Goal: Task Accomplishment & Management: Use online tool/utility

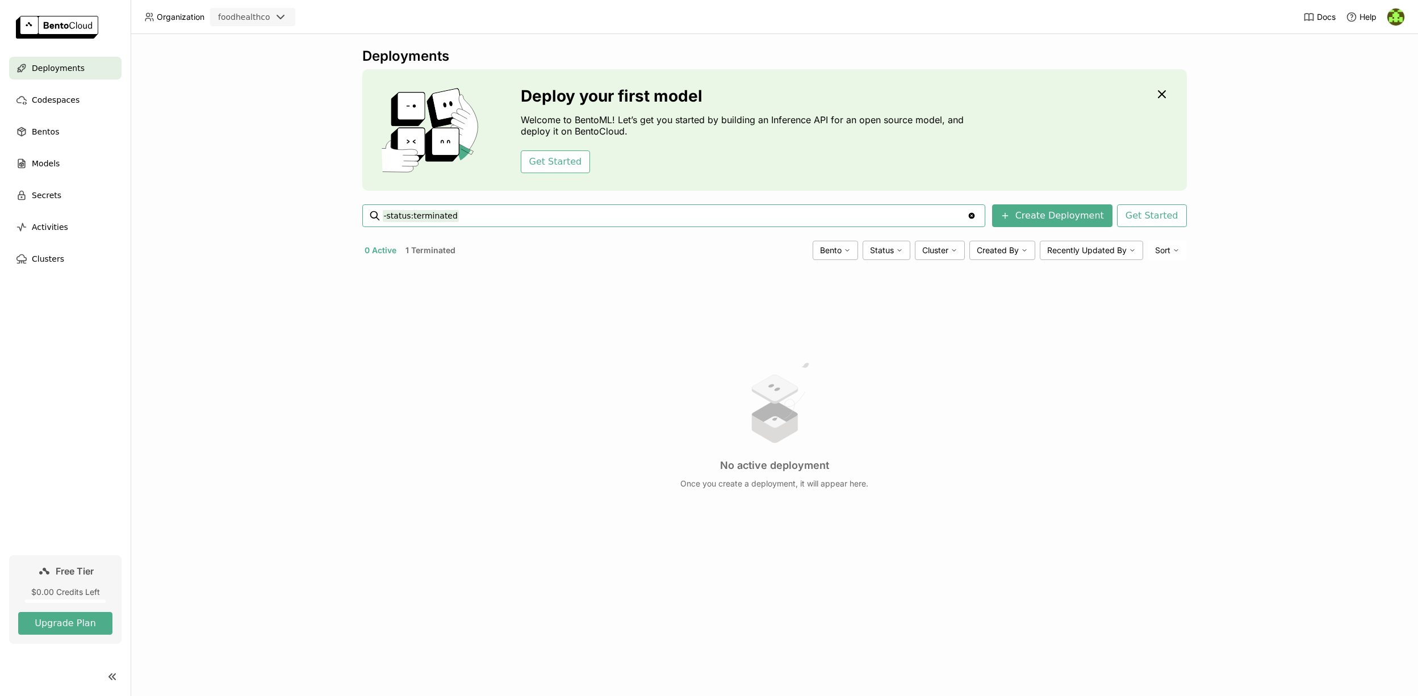
click at [541, 269] on div "No active deployment Once you create a deployment, it will appear here." at bounding box center [774, 424] width 825 height 311
click at [73, 66] on span "Deployments" at bounding box center [58, 68] width 53 height 14
type input "-"
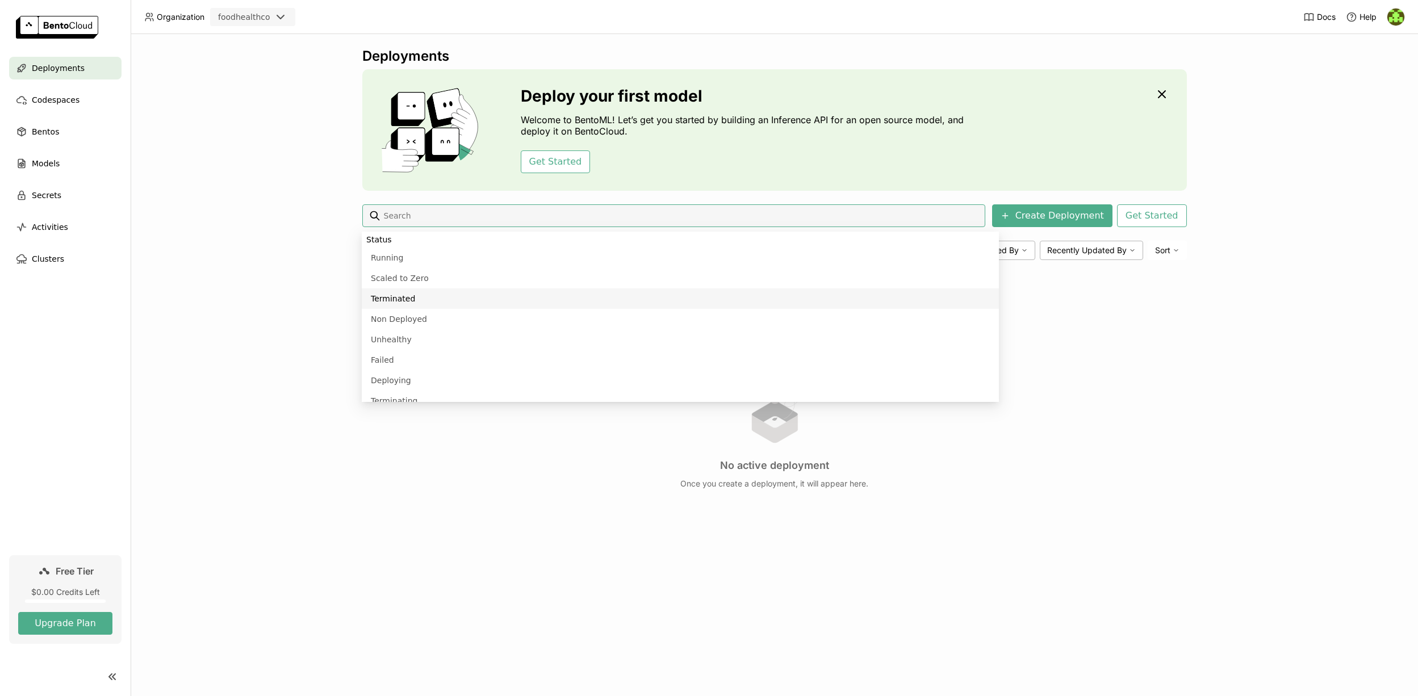
drag, startPoint x: 300, startPoint y: 331, endPoint x: 306, endPoint y: 327, distance: 6.9
click at [300, 331] on div "Deployments Deploy your first model Welcome to BentoML! Let’s get you started b…" at bounding box center [775, 365] width 1288 height 662
click at [423, 249] on button "1 Terminated" at bounding box center [430, 250] width 55 height 15
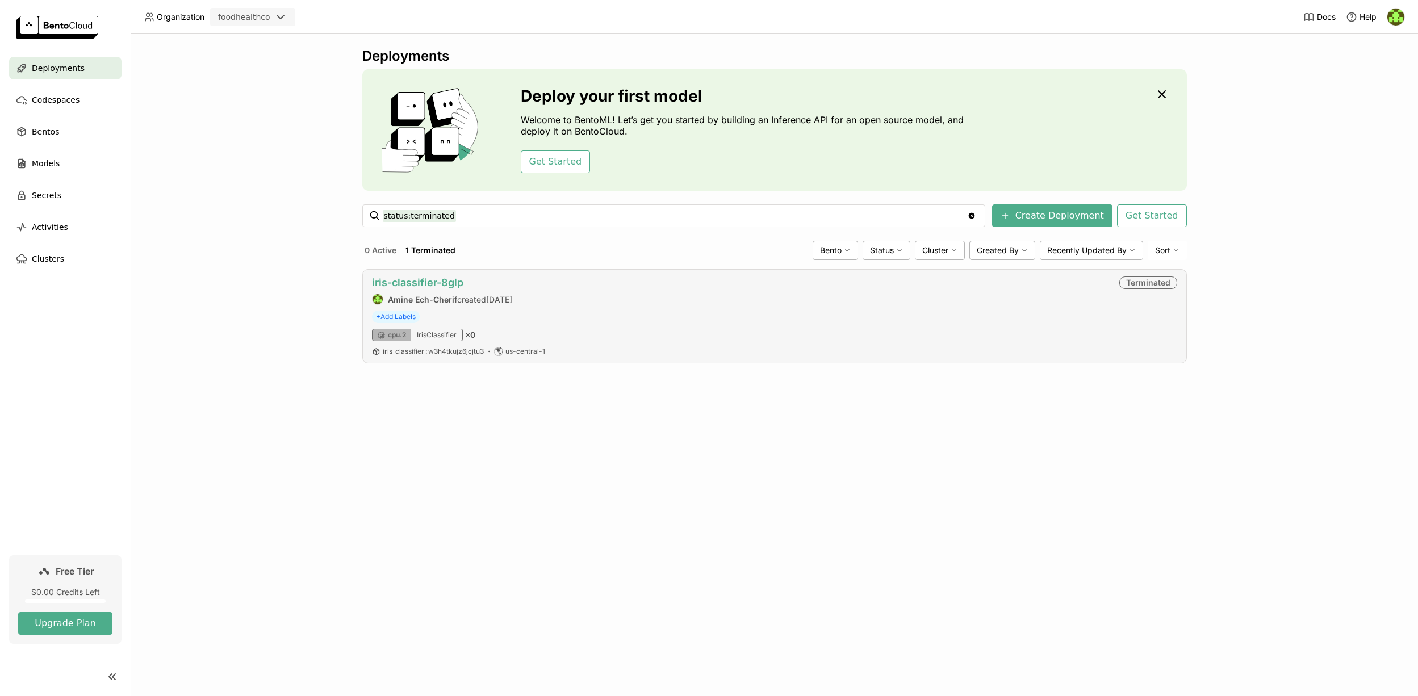
click at [421, 284] on link "iris-classifier-8glp" at bounding box center [417, 283] width 91 height 12
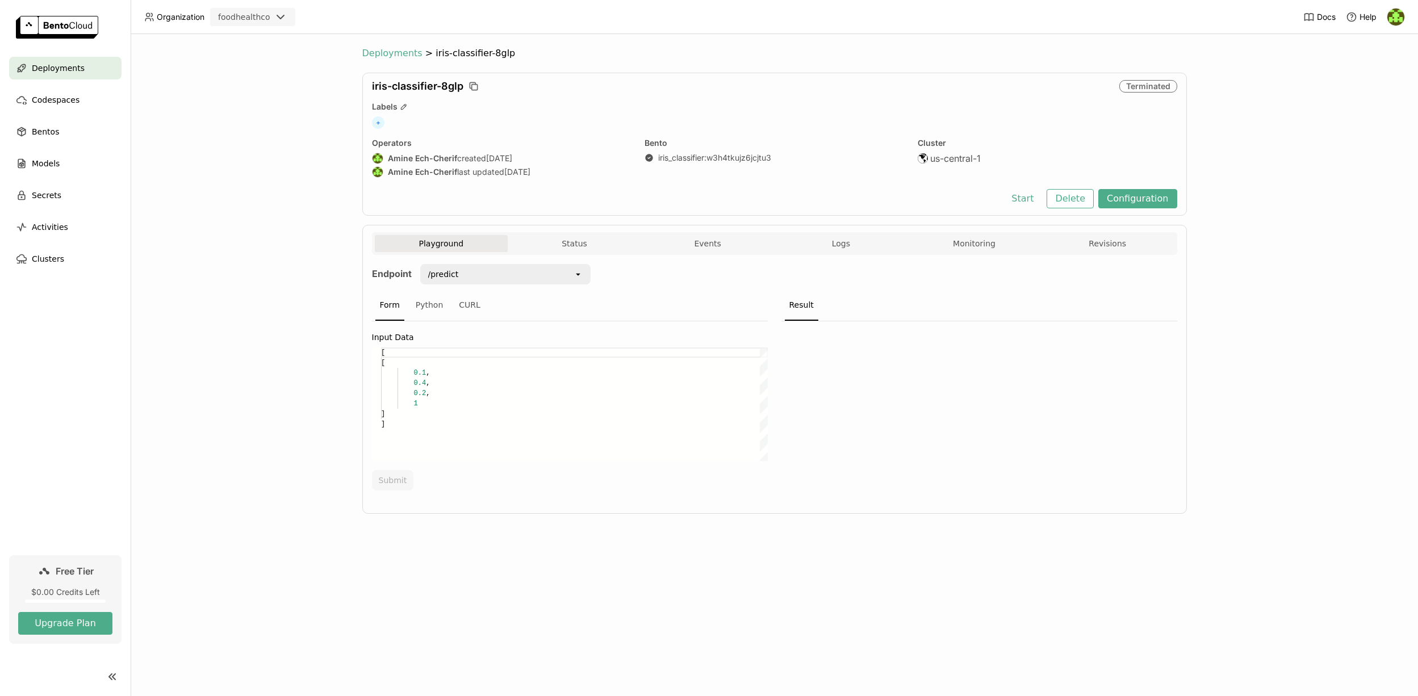
click at [377, 53] on span "Deployments" at bounding box center [392, 53] width 60 height 11
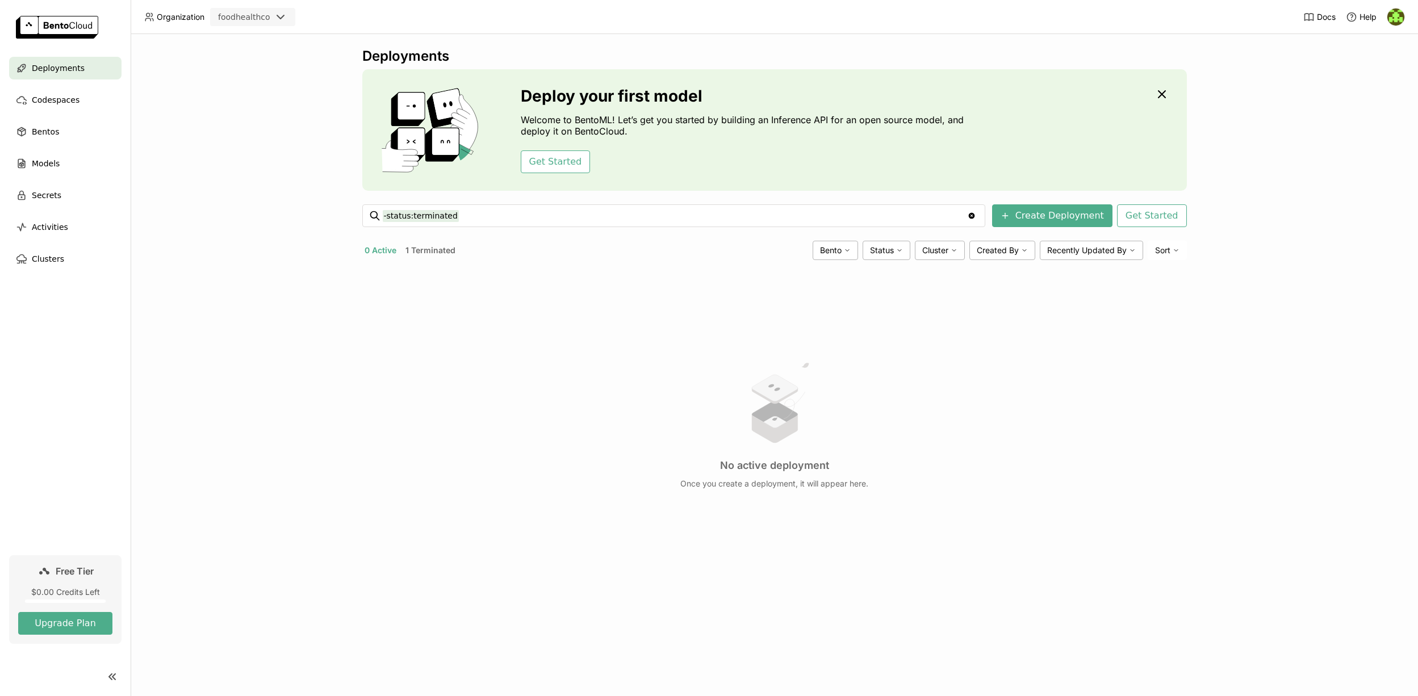
click at [439, 251] on button "1 Terminated" at bounding box center [430, 250] width 55 height 15
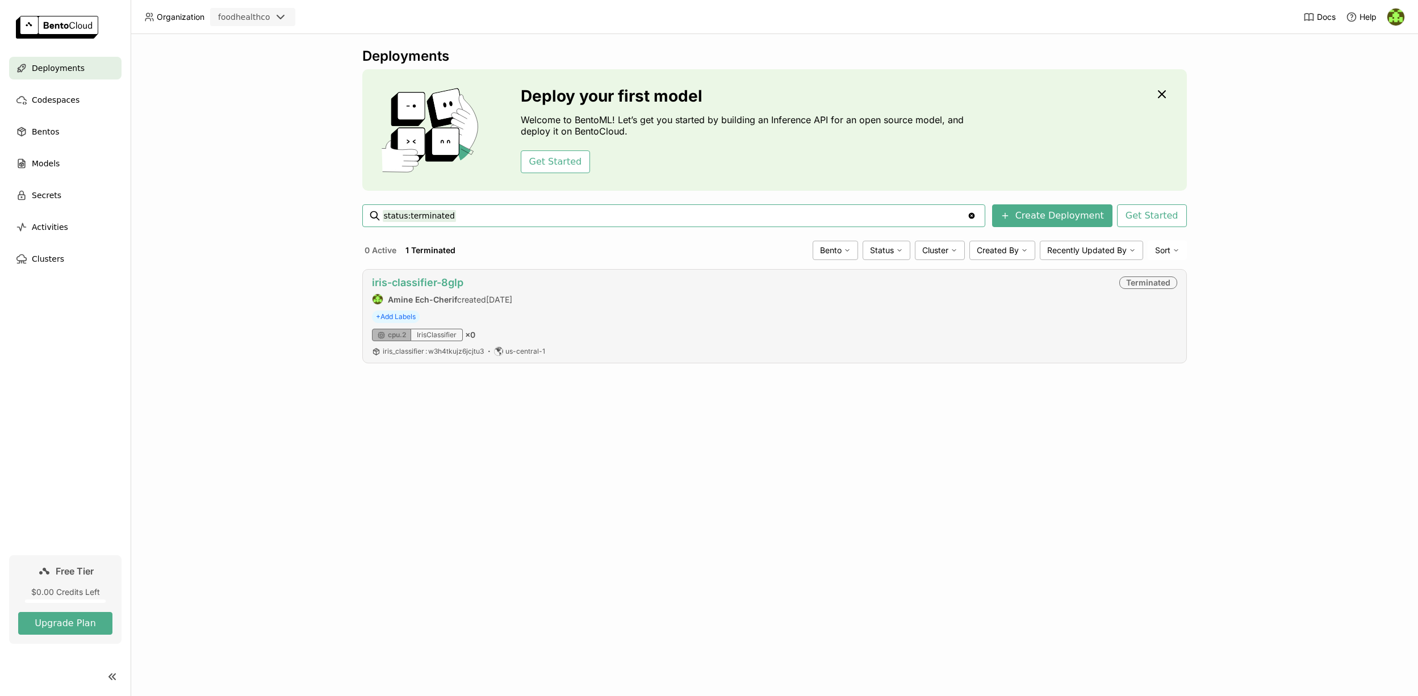
click at [453, 285] on link "iris-classifier-8glp" at bounding box center [417, 283] width 91 height 12
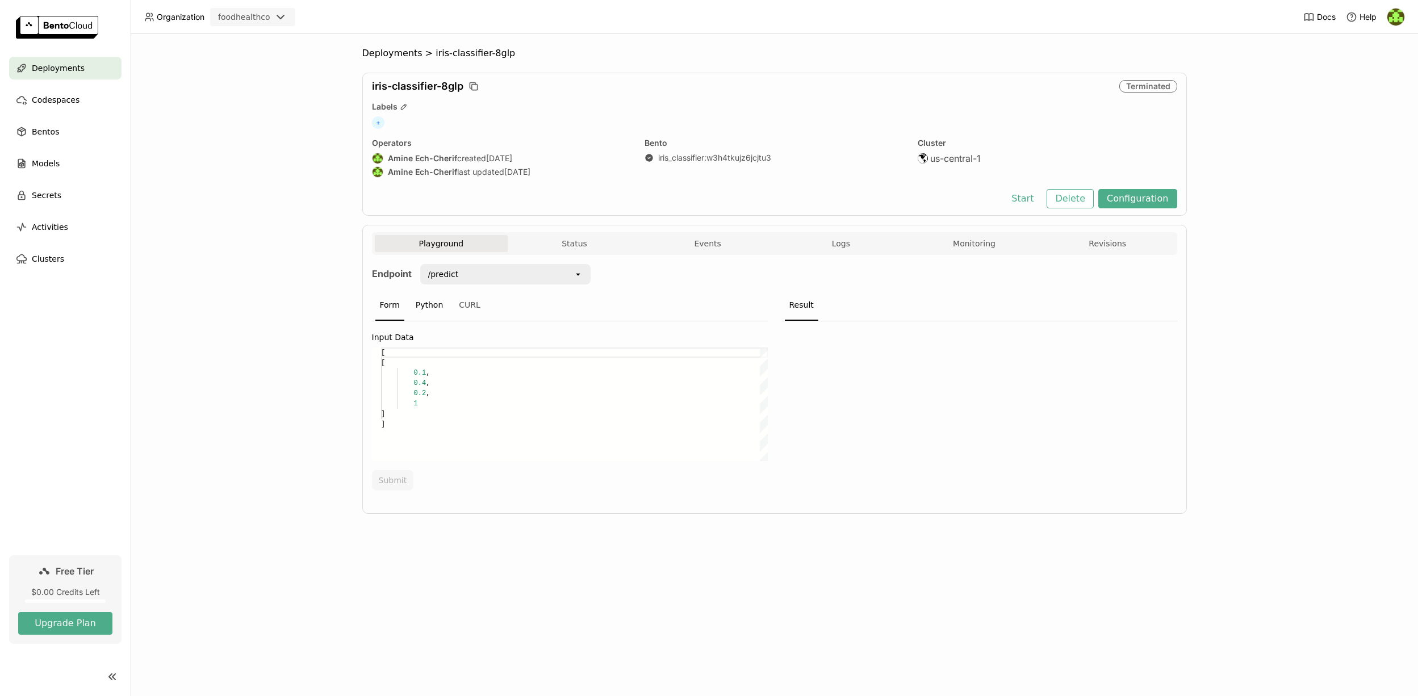
click at [418, 307] on div "Python" at bounding box center [429, 305] width 37 height 31
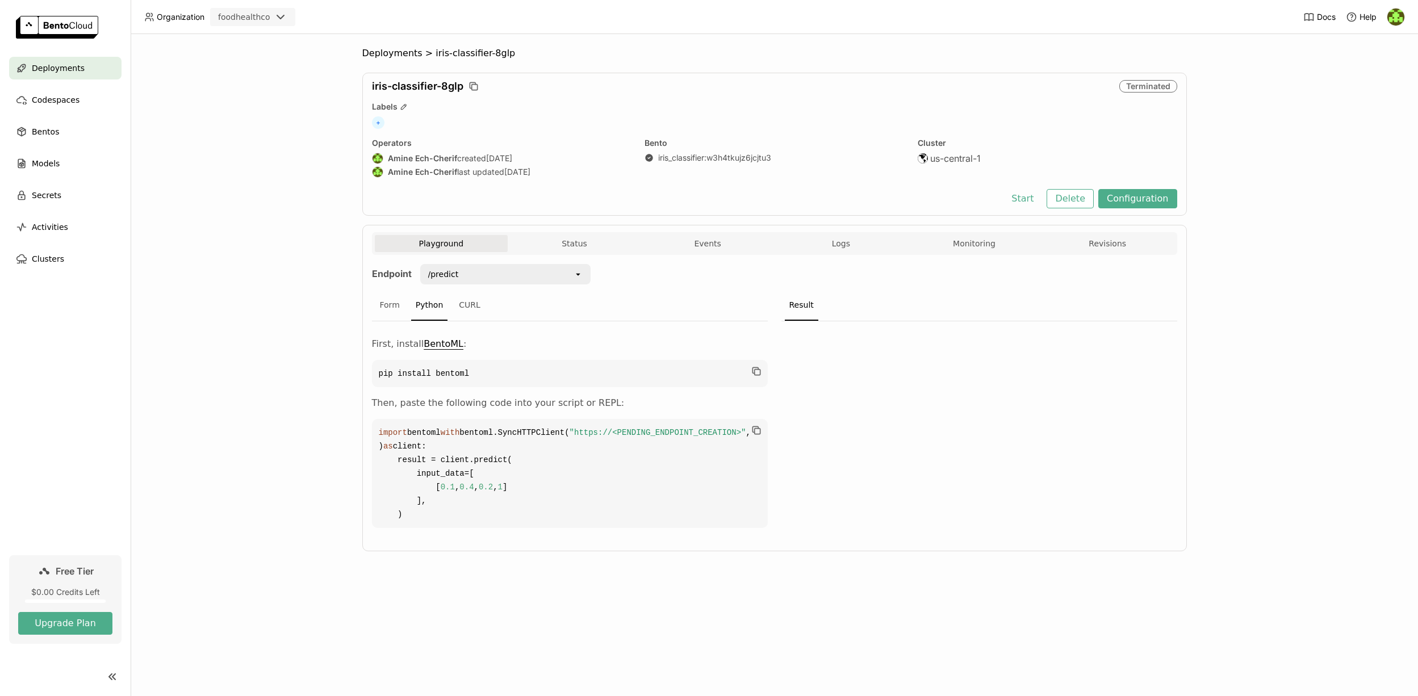
drag, startPoint x: 437, startPoint y: 629, endPoint x: 521, endPoint y: 503, distance: 150.8
click at [391, 435] on code "import bentoml with bentoml.SyncHTTPClient( "https://<PENDING_ENDPOINT_CREATION…" at bounding box center [570, 473] width 396 height 109
drag, startPoint x: 528, startPoint y: 507, endPoint x: 516, endPoint y: 500, distance: 14.0
click at [528, 507] on code "import bentoml with bentoml.SyncHTTPClient( "https://<PENDING_ENDPOINT_CREATION…" at bounding box center [570, 473] width 396 height 109
drag, startPoint x: 445, startPoint y: 473, endPoint x: 554, endPoint y: 477, distance: 109.1
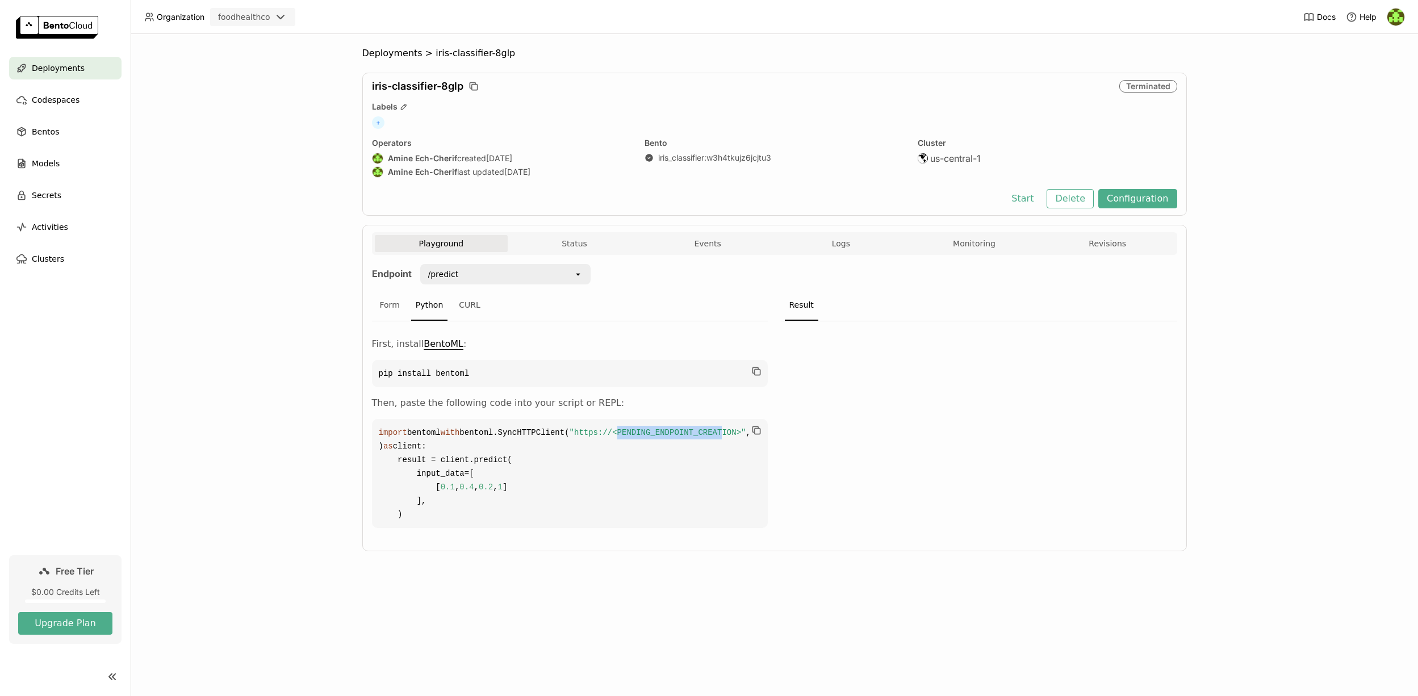
click at [570, 437] on span ""https://<PENDING_ENDPOINT_CREATION>"" at bounding box center [658, 432] width 177 height 9
